Goal: Find specific page/section: Find specific page/section

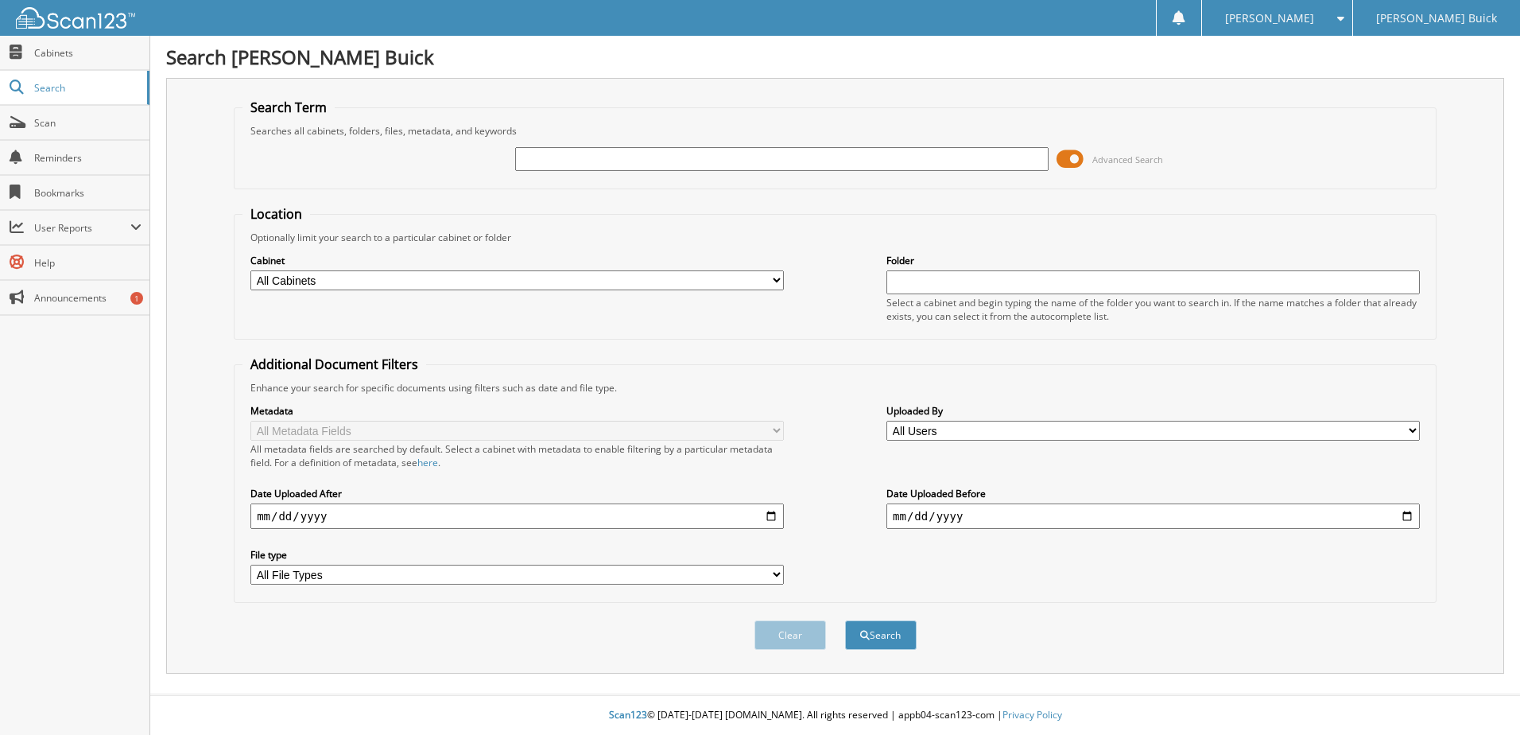
click at [576, 158] on input "text" at bounding box center [782, 159] width 534 height 24
type input "6187973"
click at [845, 620] on button "Search" at bounding box center [881, 634] width 72 height 29
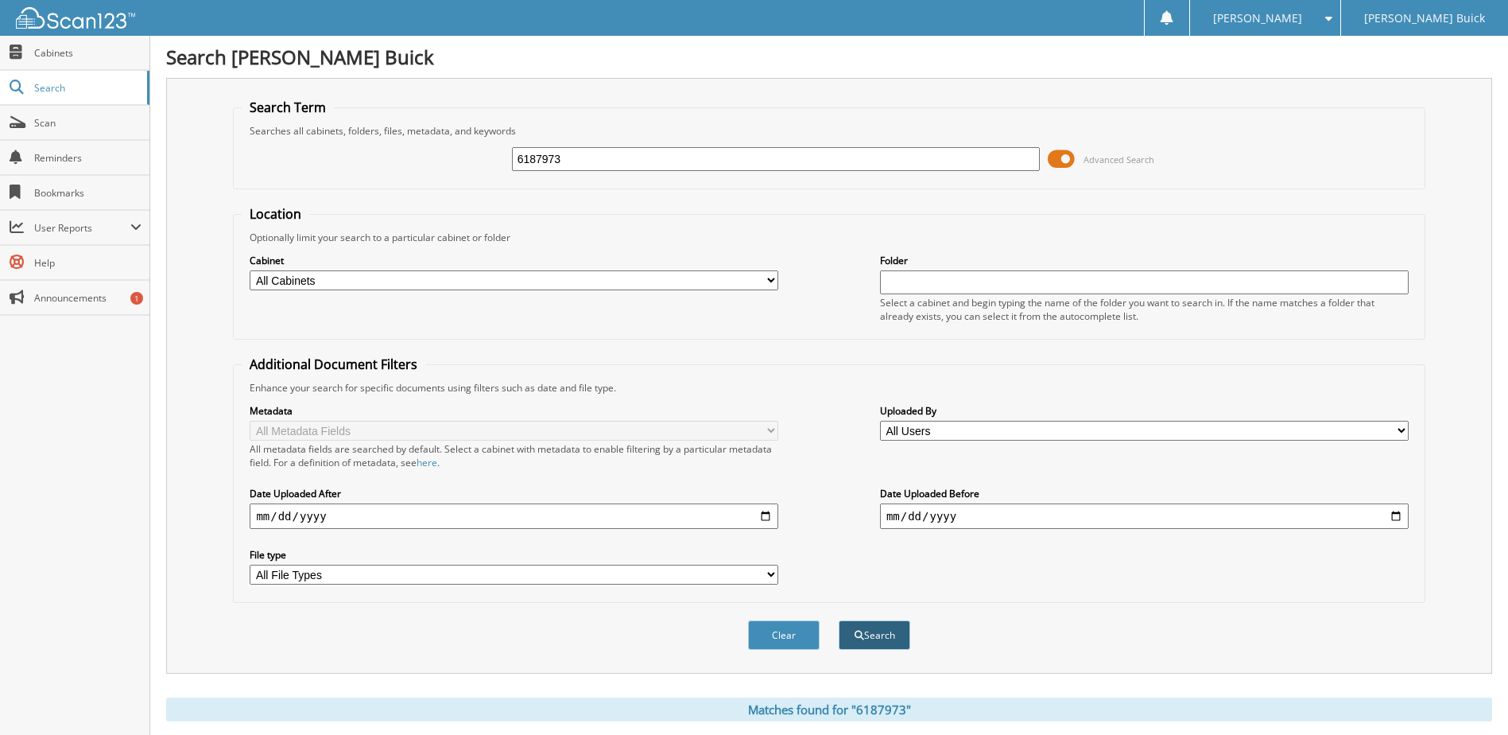
scroll to position [216, 0]
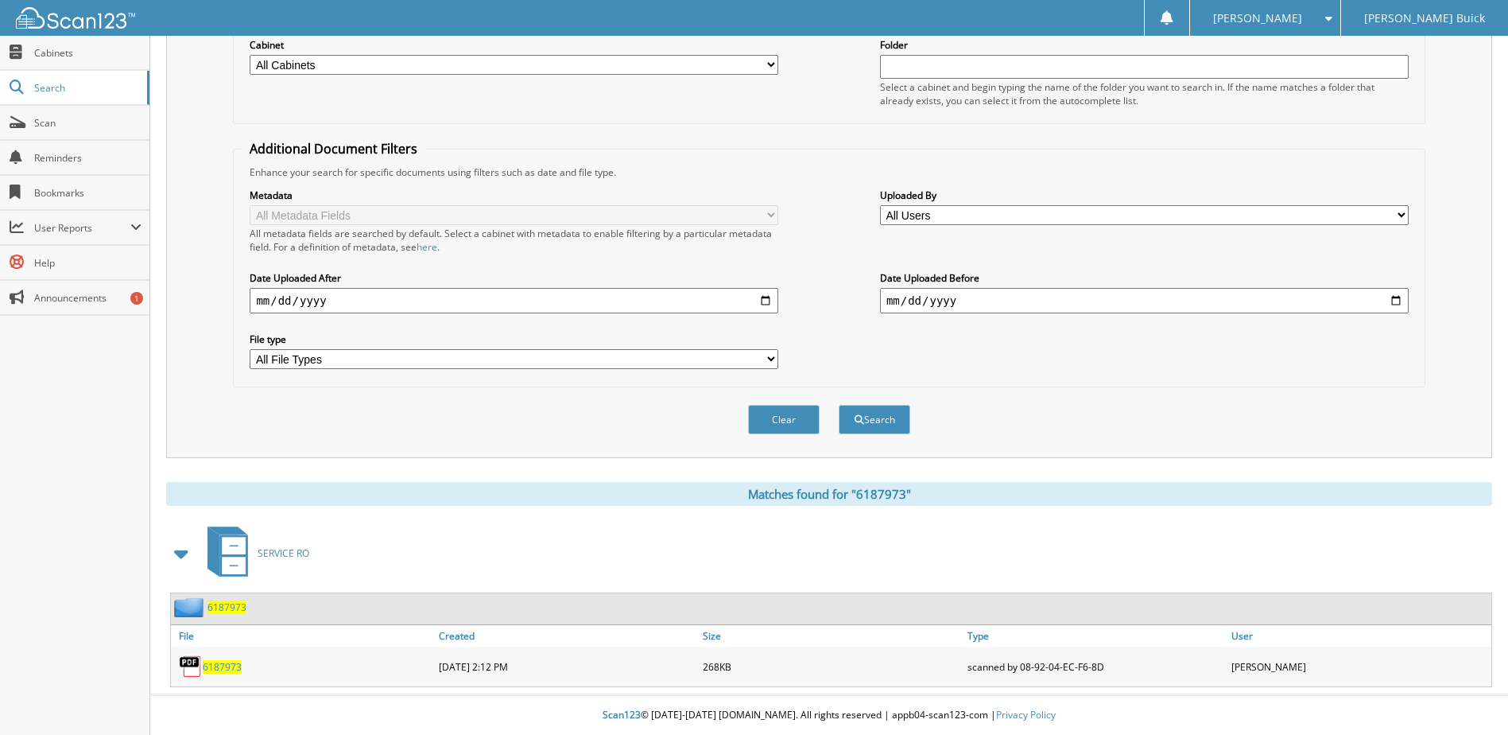
click at [219, 661] on span "6187973" at bounding box center [222, 667] width 39 height 14
